Goal: Task Accomplishment & Management: Complete application form

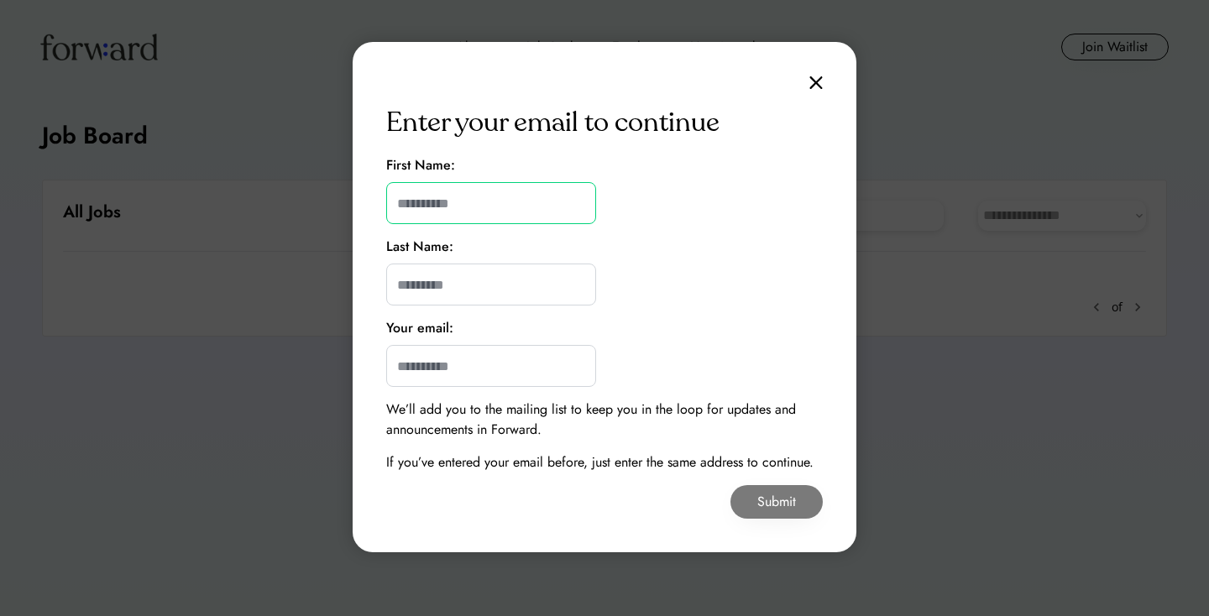
click at [468, 201] on input "input" at bounding box center [491, 203] width 210 height 42
type input "********"
type input "**********"
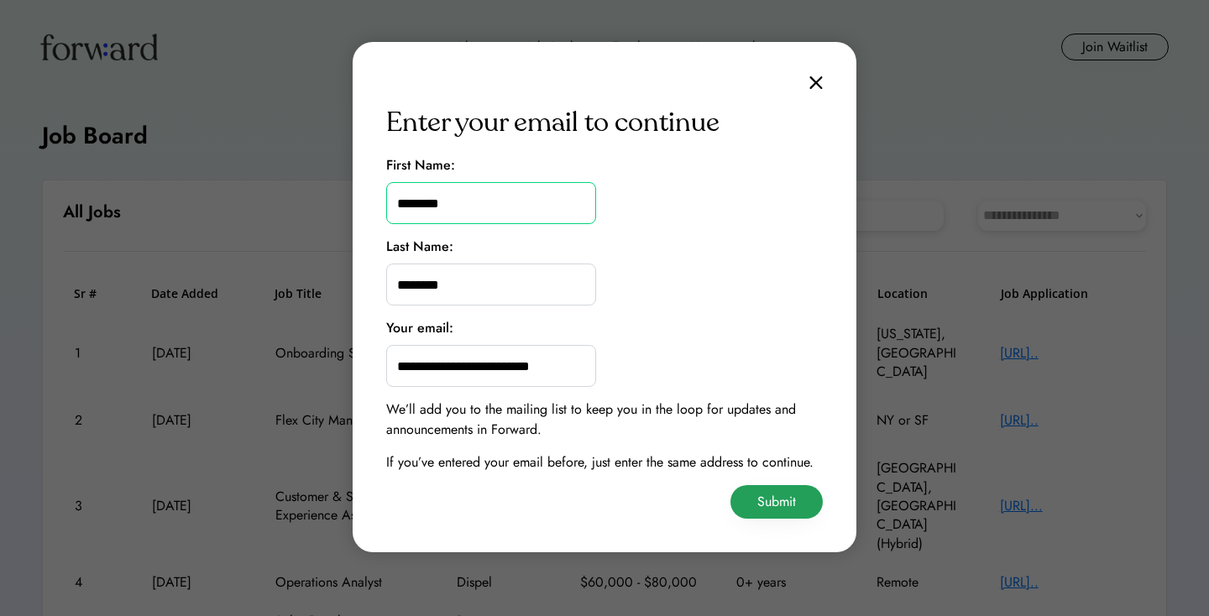
click at [758, 498] on button "Submit" at bounding box center [776, 502] width 92 height 34
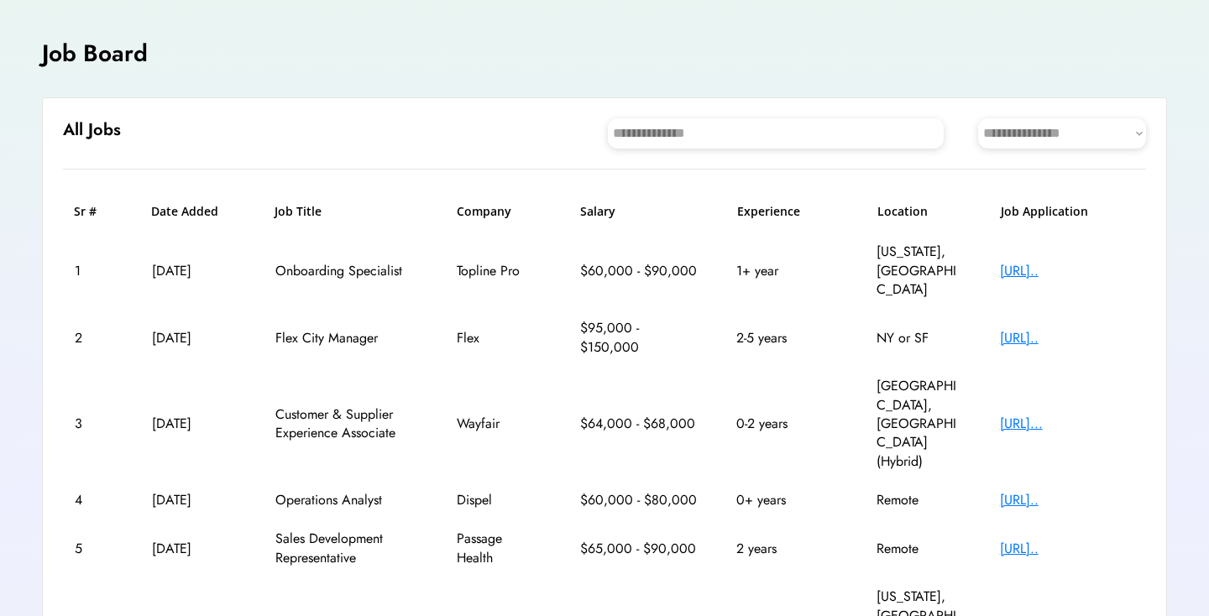
scroll to position [89, 0]
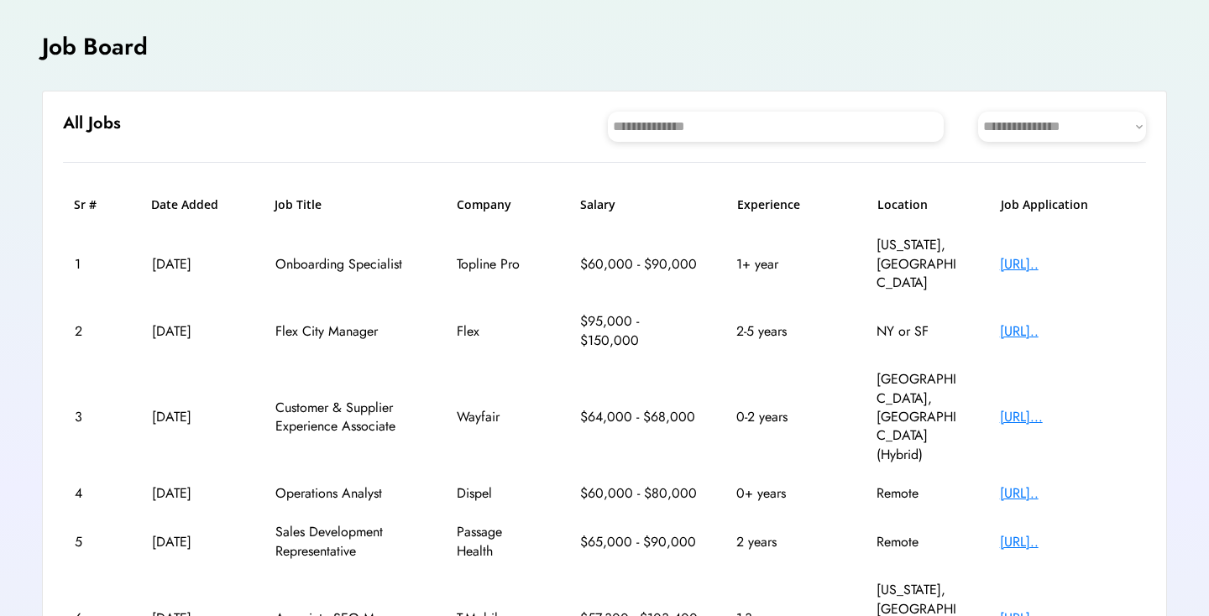
click at [1075, 255] on div "1 [DATE] Onboarding Specialist Topline Pro $60,000 - $90,000 1+ year [US_STATE]…" at bounding box center [604, 264] width 1083 height 76
click at [1074, 255] on div "[URL].." at bounding box center [1067, 264] width 134 height 18
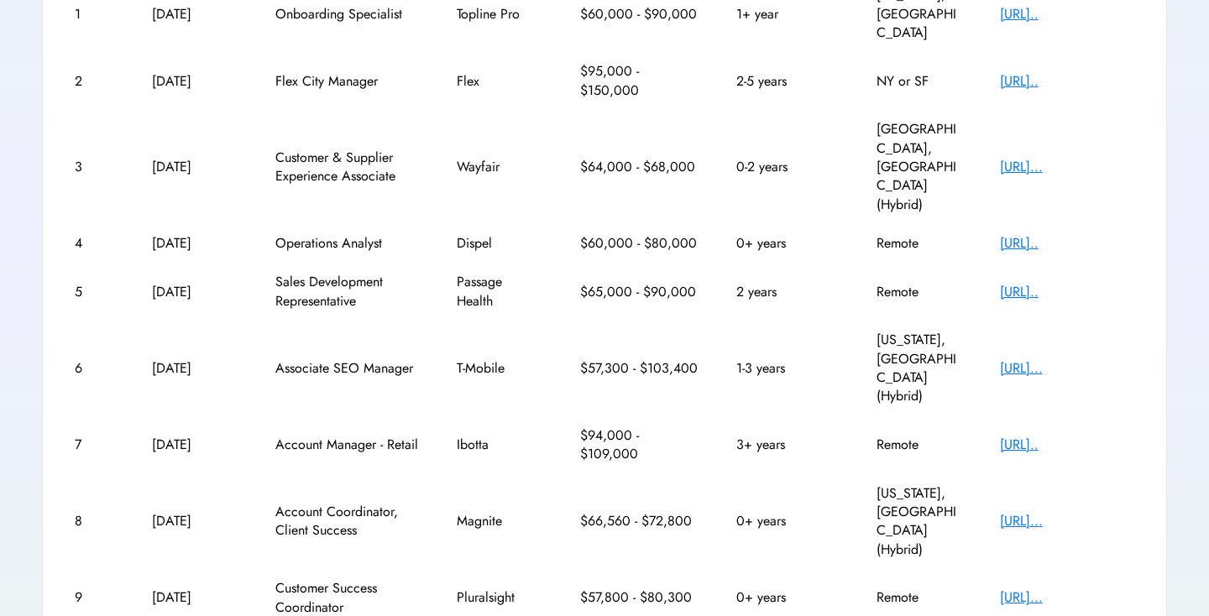
scroll to position [350, 0]
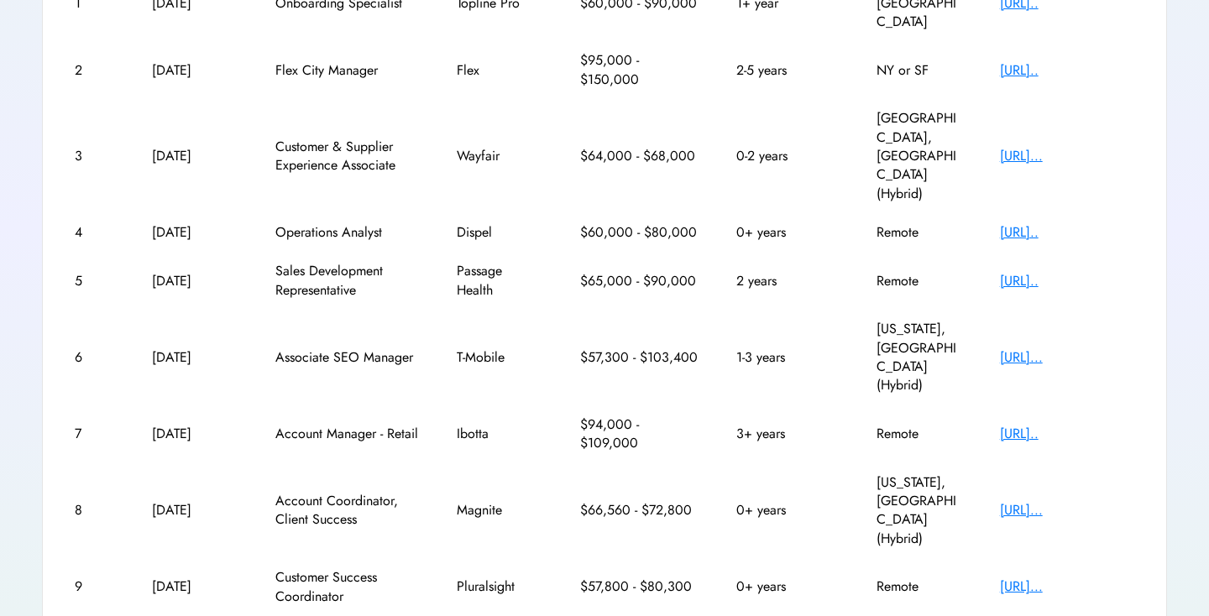
click at [1022, 147] on div "[URL]..." at bounding box center [1067, 156] width 134 height 18
click at [1042, 348] on div "[URL]..." at bounding box center [1067, 357] width 134 height 18
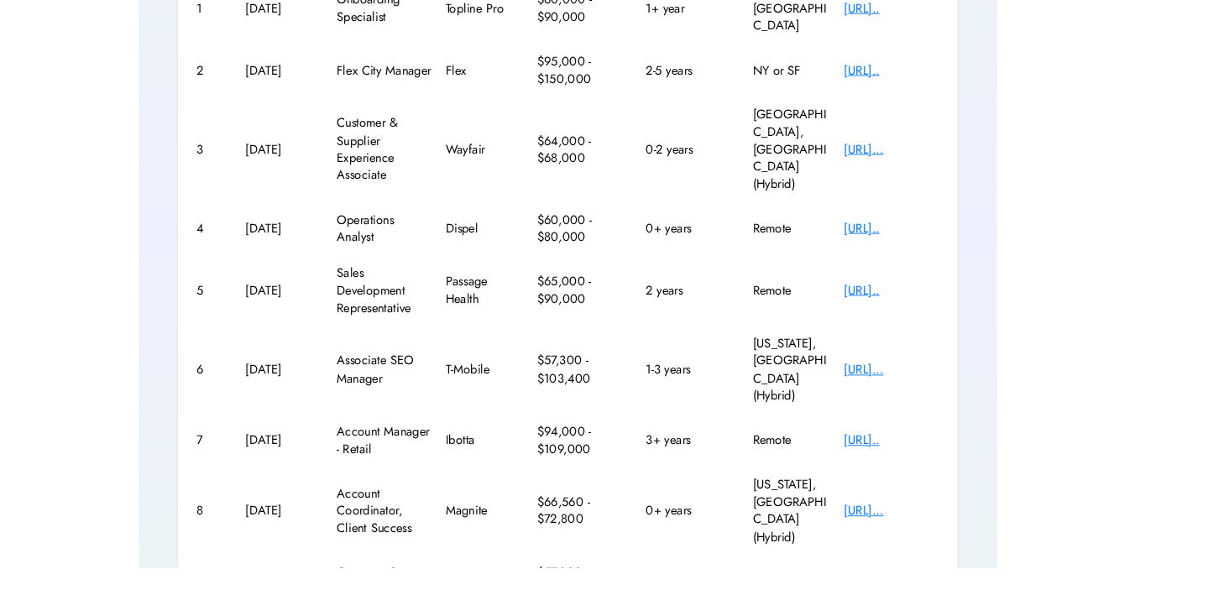
scroll to position [334, 0]
